Goal: Task Accomplishment & Management: Use online tool/utility

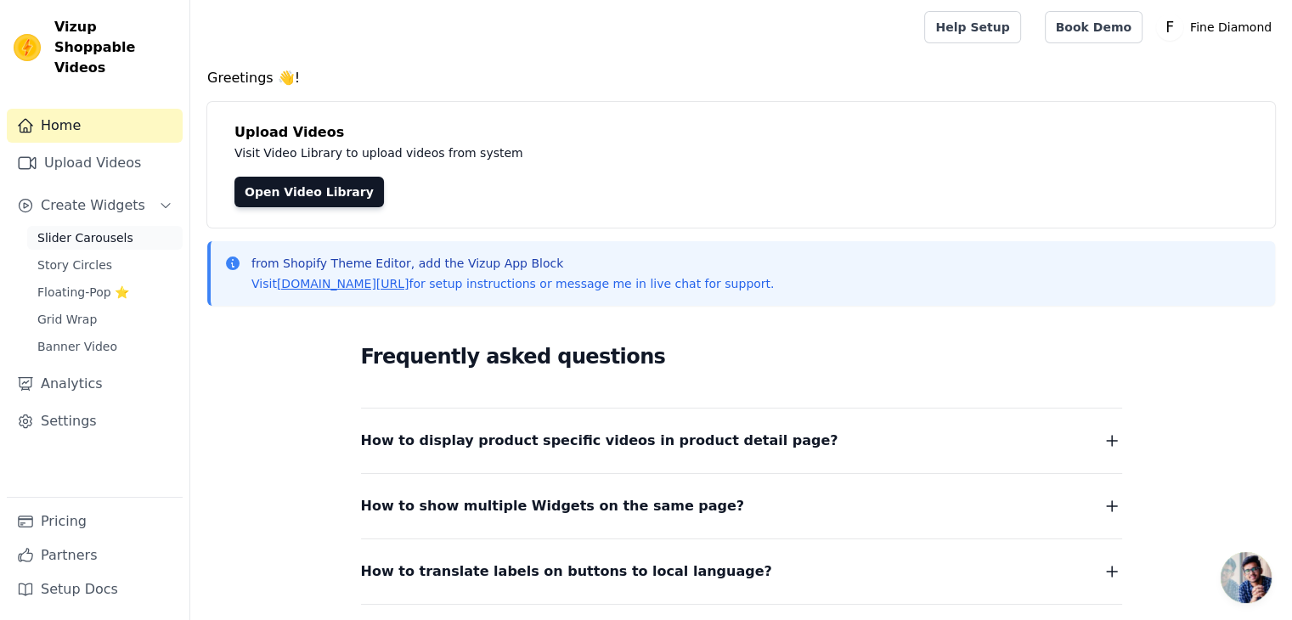
click at [83, 229] on span "Slider Carousels" at bounding box center [85, 237] width 96 height 17
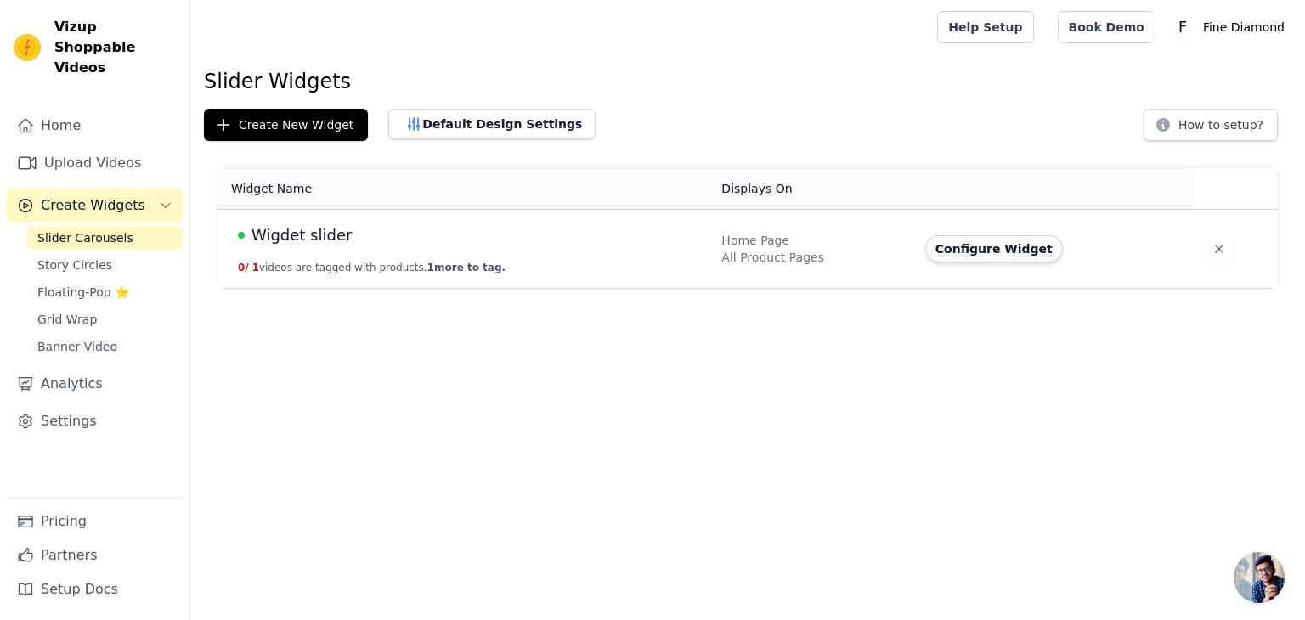
click at [999, 252] on button "Configure Widget" at bounding box center [994, 248] width 138 height 27
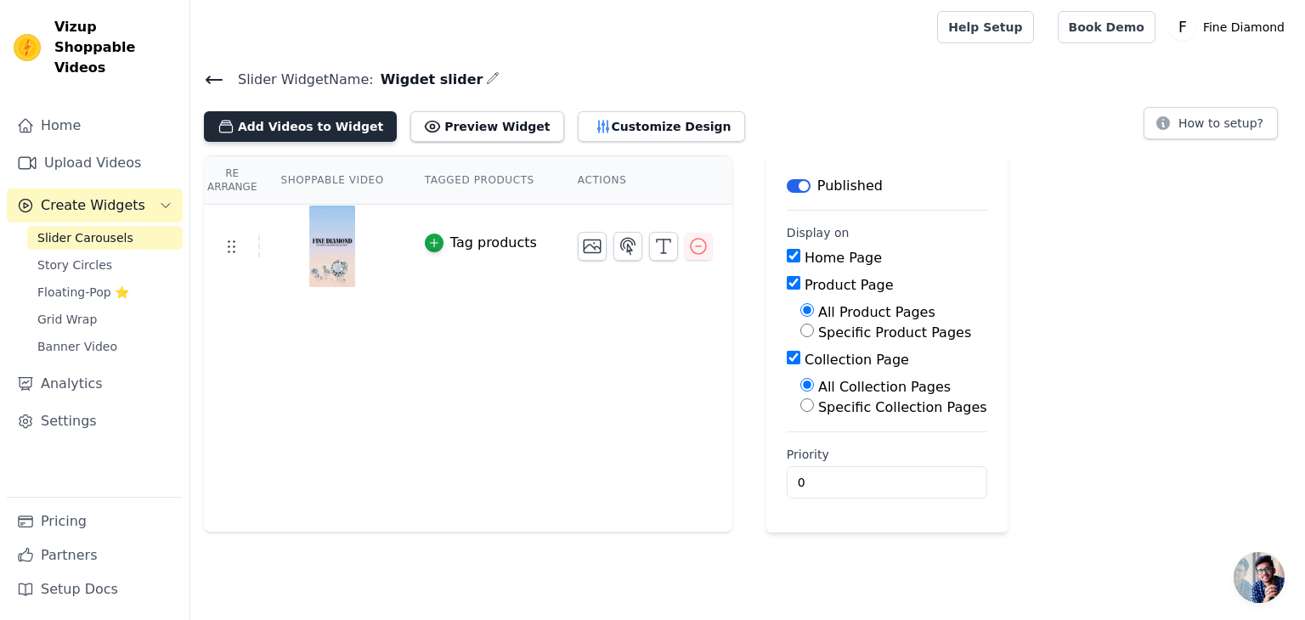
click at [270, 120] on button "Add Videos to Widget" at bounding box center [300, 126] width 193 height 31
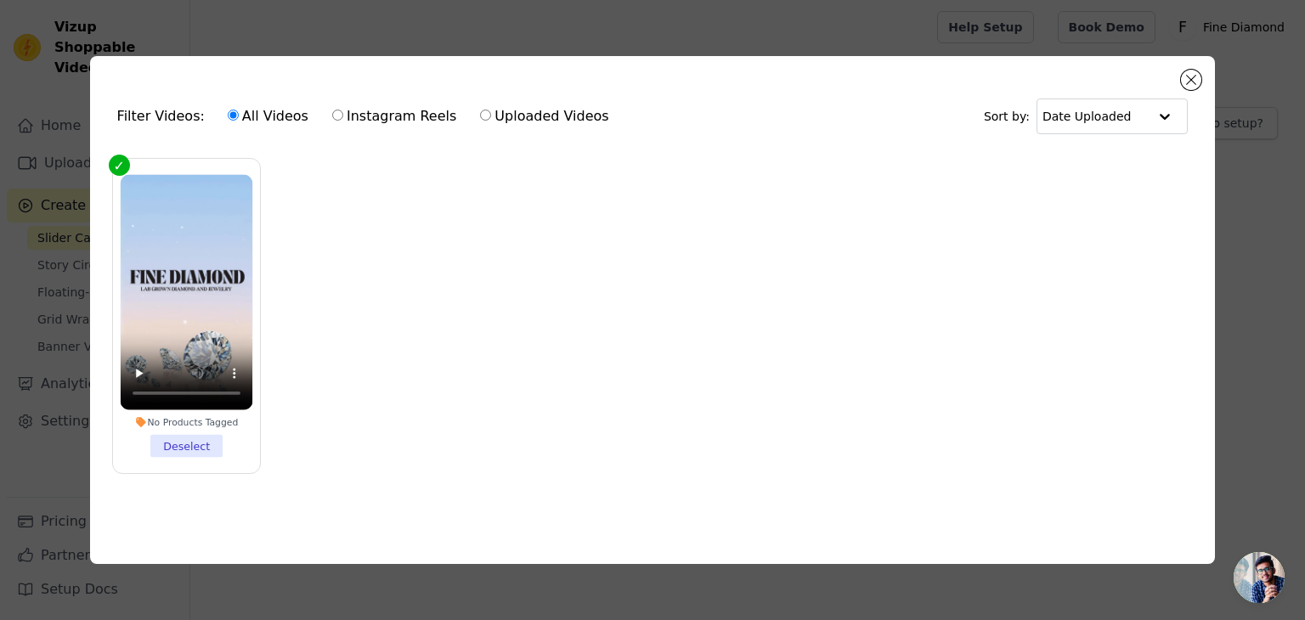
click at [334, 114] on label "Instagram Reels" at bounding box center [394, 116] width 126 height 22
click at [334, 114] on input "Instagram Reels" at bounding box center [337, 115] width 11 height 11
radio input "true"
click at [1202, 72] on div "Filter Videos: All Videos Instagram Reels Uploaded Videos Sort by: Date Uploade…" at bounding box center [652, 310] width 1125 height 508
click at [1193, 76] on button "Close modal" at bounding box center [1191, 80] width 20 height 20
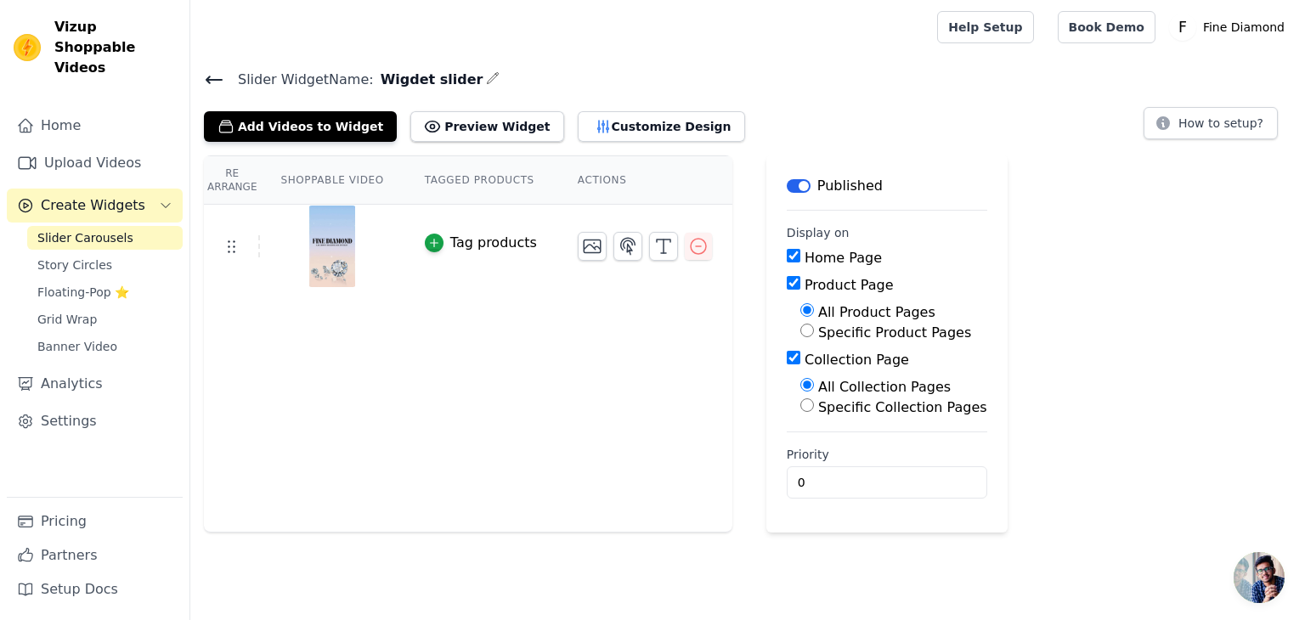
click at [194, 86] on div "Slider Widget Name: Wigdet slider Add Videos to Widget Preview Widget Customize…" at bounding box center [747, 105] width 1114 height 74
click at [133, 146] on link "Upload Videos" at bounding box center [95, 163] width 176 height 34
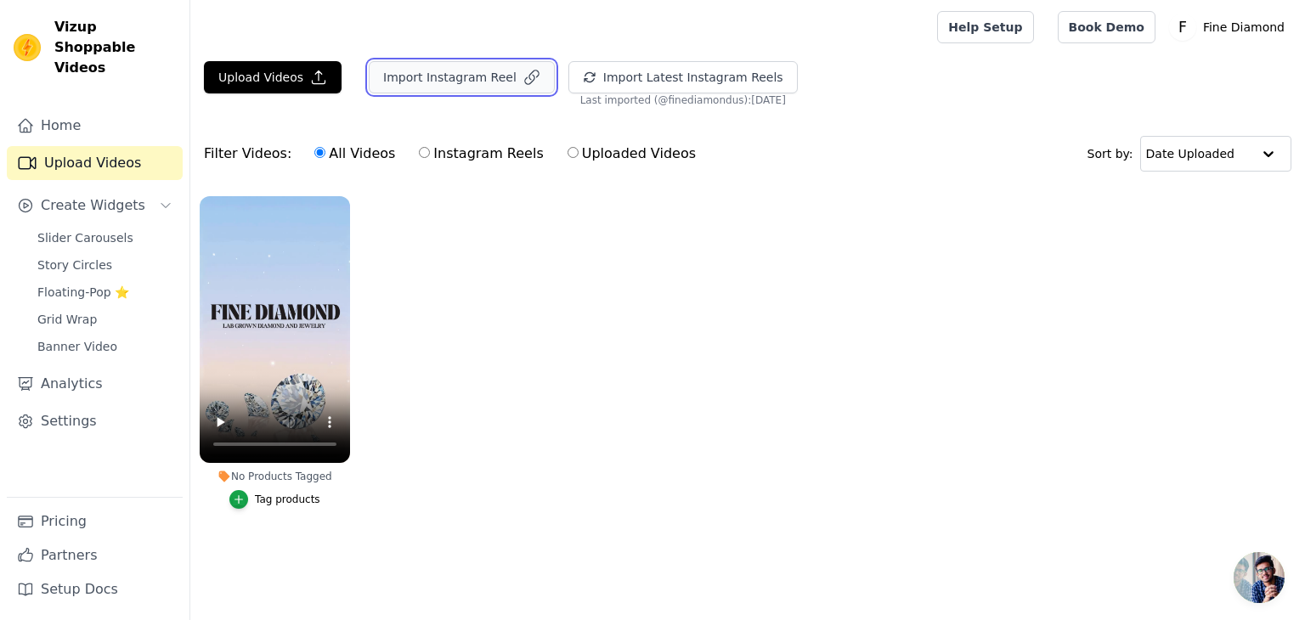
click at [440, 81] on button "Import Instagram Reel" at bounding box center [462, 77] width 186 height 32
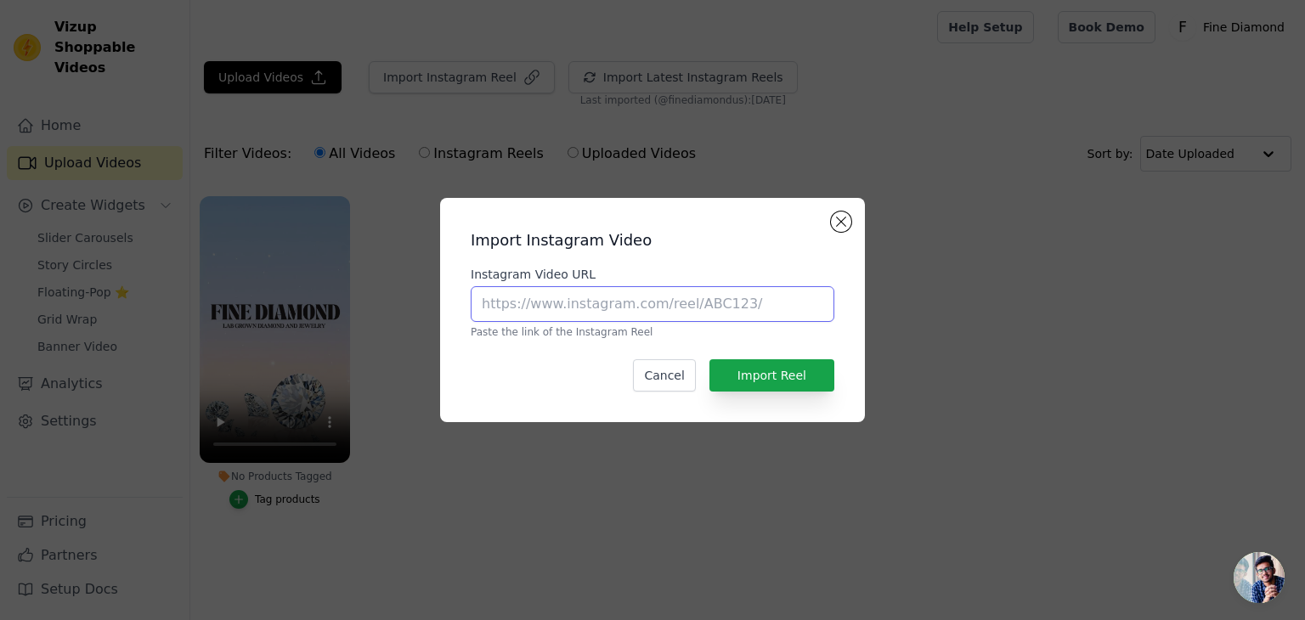
click at [590, 302] on input "Instagram Video URL" at bounding box center [653, 304] width 364 height 36
paste input "[URL][DOMAIN_NAME]"
type input "[URL][DOMAIN_NAME]"
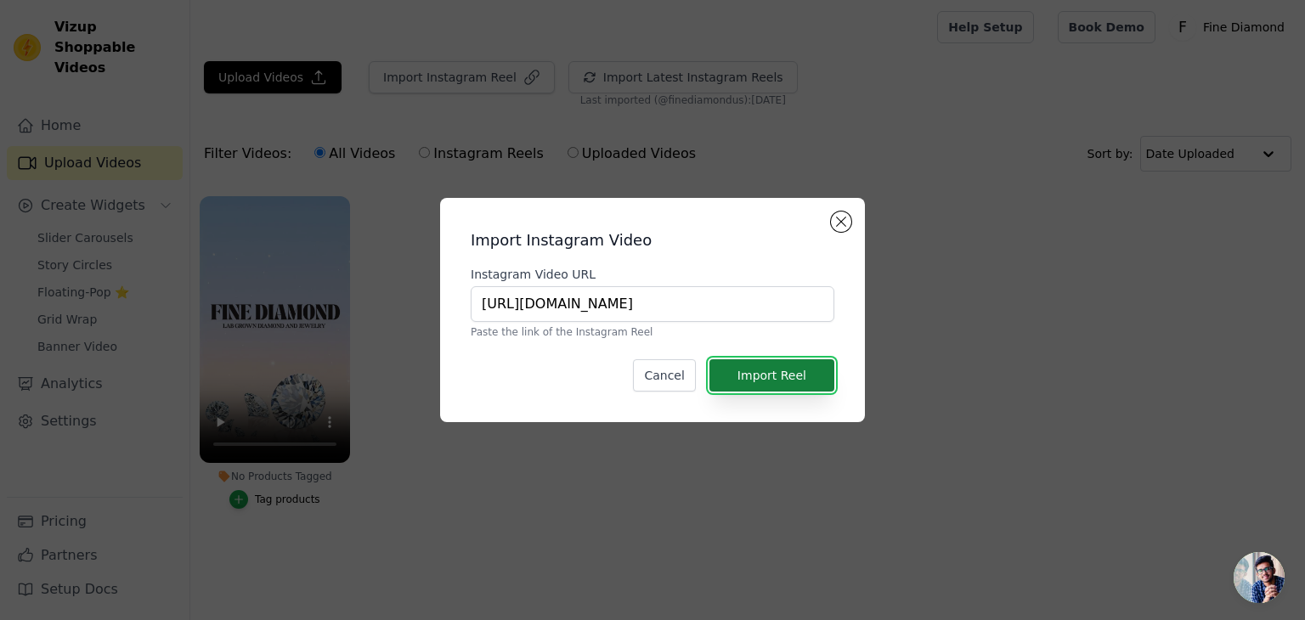
click at [771, 373] on button "Import Reel" at bounding box center [771, 375] width 125 height 32
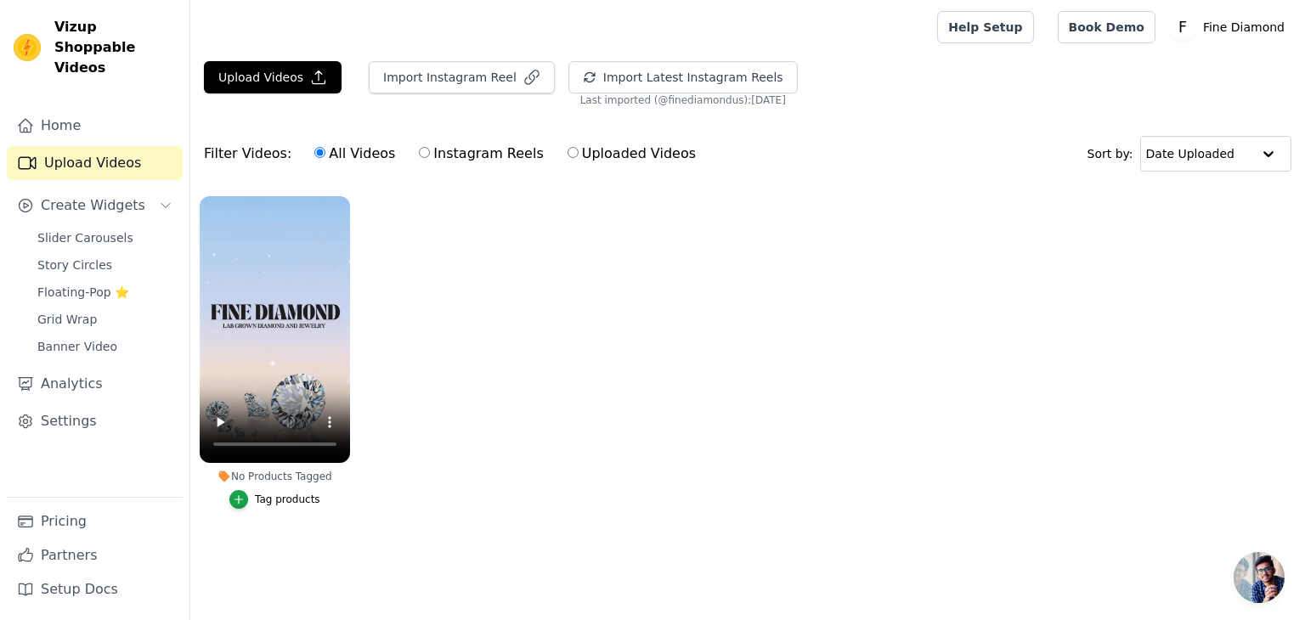
click at [63, 146] on link "Upload Videos" at bounding box center [95, 163] width 176 height 34
click at [454, 82] on button "Import Instagram Reel" at bounding box center [462, 77] width 186 height 32
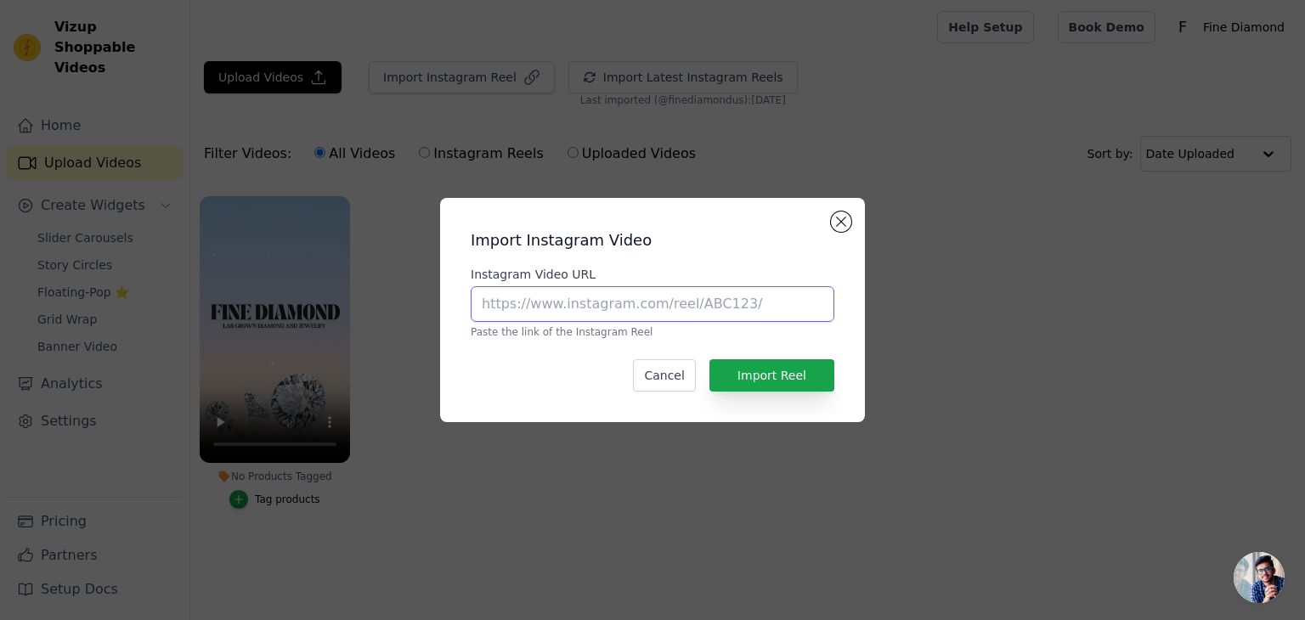
click at [543, 319] on input "Instagram Video URL" at bounding box center [653, 304] width 364 height 36
paste input "[URL][DOMAIN_NAME]"
type input "[URL][DOMAIN_NAME]"
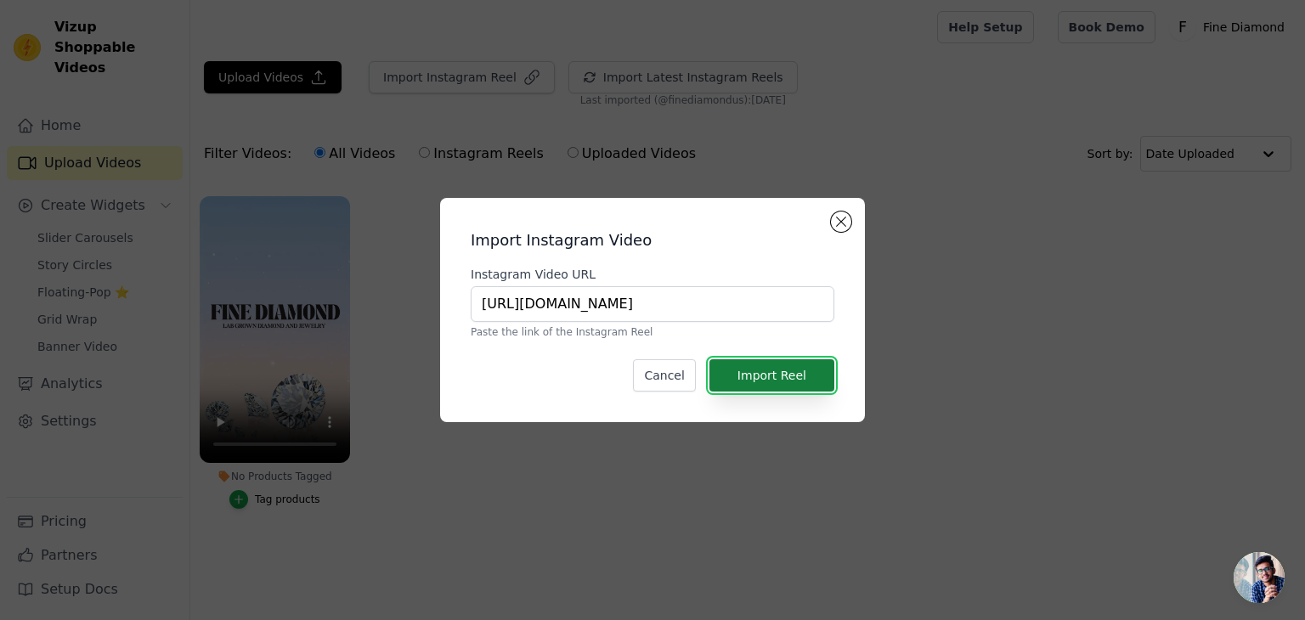
click at [754, 375] on button "Import Reel" at bounding box center [771, 375] width 125 height 32
